Goal: Transaction & Acquisition: Download file/media

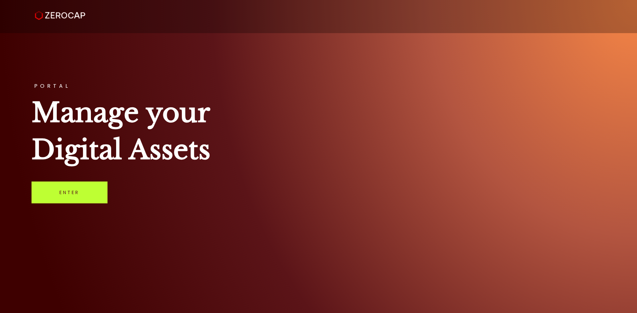
click at [88, 192] on link "Enter" at bounding box center [70, 193] width 76 height 22
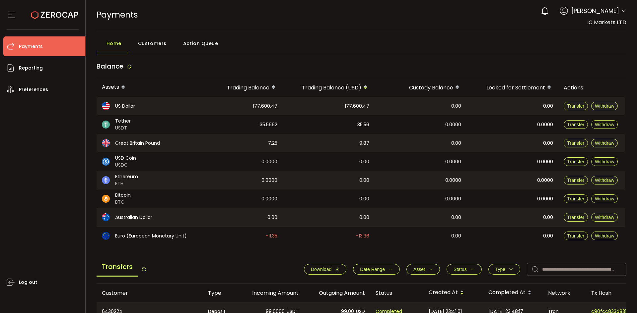
click at [606, 23] on span "IC Markets LTD" at bounding box center [606, 23] width 39 height 8
click at [619, 26] on span "IC Markets LTD" at bounding box center [606, 23] width 39 height 8
click at [622, 12] on icon at bounding box center [623, 10] width 5 height 5
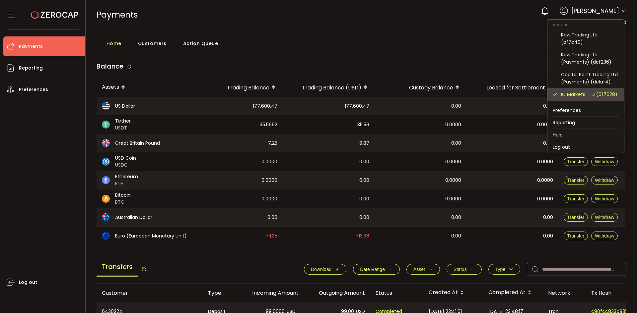
click at [599, 97] on div "IC Markets LTD (0f7628)" at bounding box center [586, 94] width 66 height 13
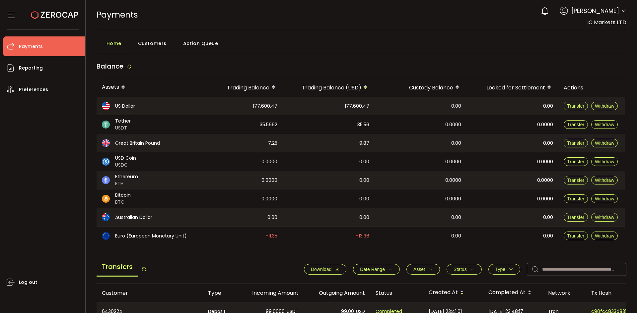
click at [374, 269] on span "Date Range" at bounding box center [372, 269] width 25 height 5
click at [354, 289] on input at bounding box center [362, 285] width 20 height 11
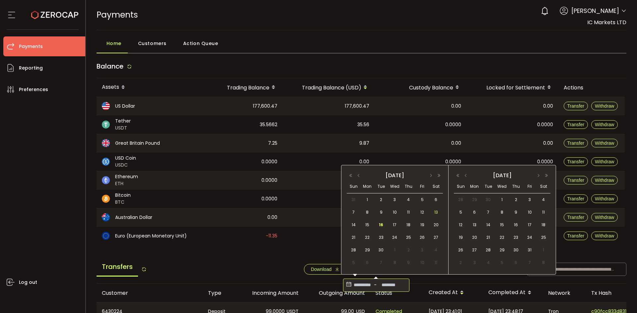
click at [434, 212] on span "13" at bounding box center [436, 213] width 8 height 8
click at [367, 224] on span "15" at bounding box center [367, 225] width 8 height 8
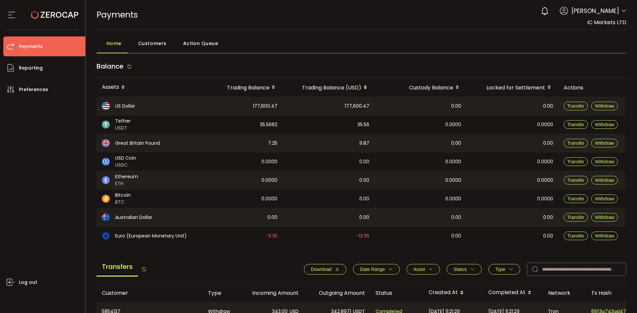
click at [321, 268] on span "Download" at bounding box center [321, 269] width 21 height 5
click at [380, 269] on span "Date Range" at bounding box center [372, 269] width 25 height 5
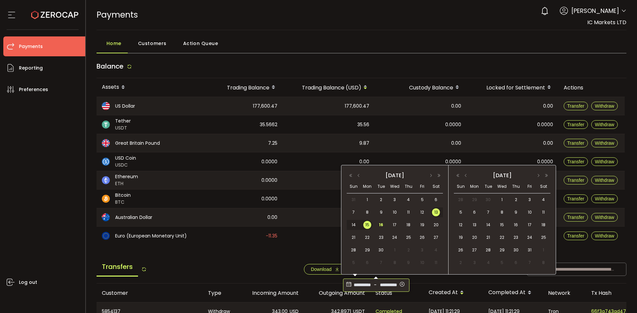
click at [360, 287] on input "**********" at bounding box center [362, 285] width 20 height 11
click at [420, 210] on span "12" at bounding box center [422, 213] width 8 height 8
click at [370, 225] on span "15" at bounding box center [367, 225] width 8 height 8
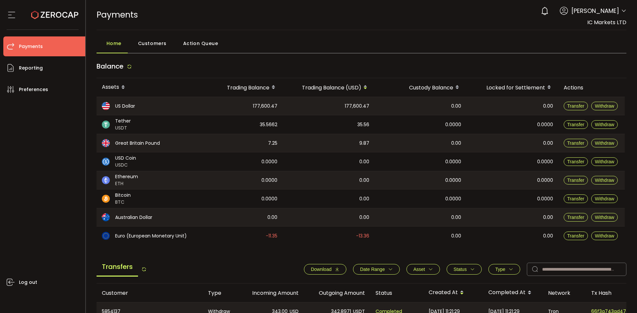
click at [323, 269] on span "Download" at bounding box center [321, 269] width 21 height 5
click at [544, 270] on input "text" at bounding box center [577, 269] width 100 height 13
